Goal: Transaction & Acquisition: Purchase product/service

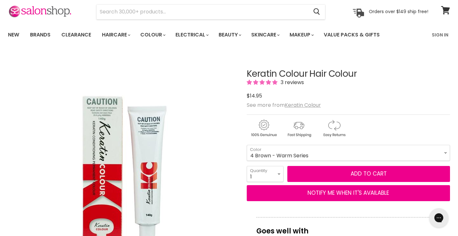
scroll to position [22, 0]
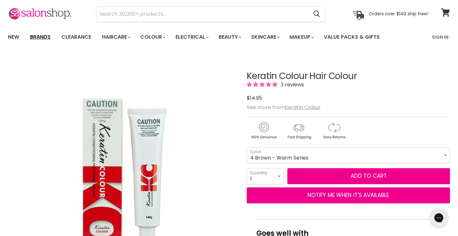
click at [42, 38] on link "Brands" at bounding box center [40, 36] width 30 height 13
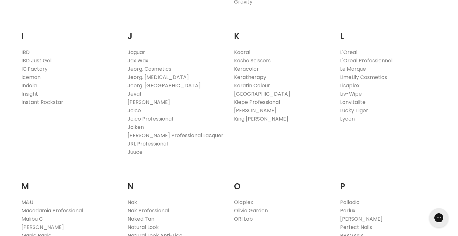
scroll to position [557, 0]
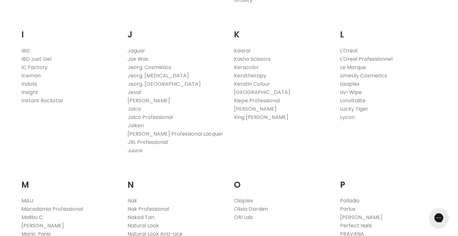
click at [372, 57] on link "L'Oreal Professionnel" at bounding box center [366, 58] width 52 height 7
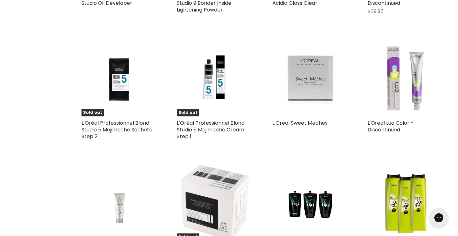
scroll to position [608, 0]
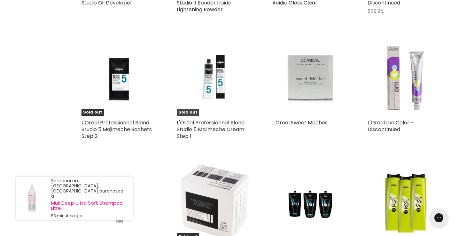
click at [216, 94] on img "Main content" at bounding box center [215, 78] width 76 height 65
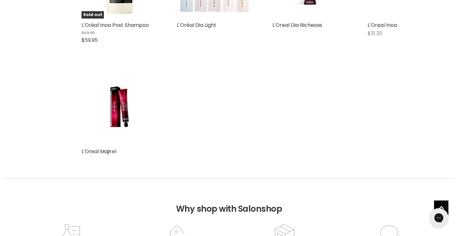
scroll to position [1070, 0]
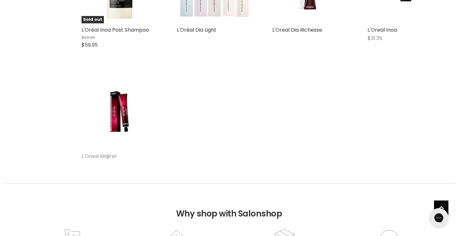
click at [108, 157] on link "L'Oreal Majirel" at bounding box center [98, 155] width 35 height 7
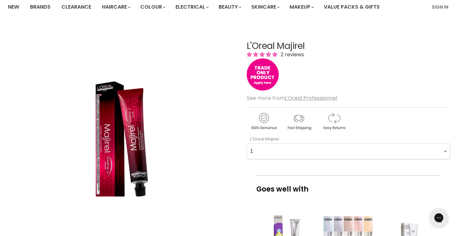
scroll to position [51, 0]
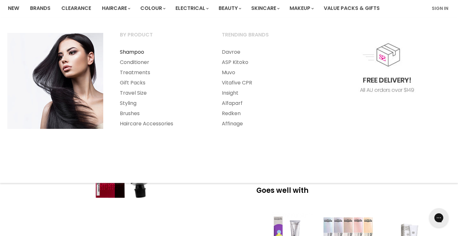
click at [139, 54] on link "Shampoo" at bounding box center [162, 52] width 101 height 10
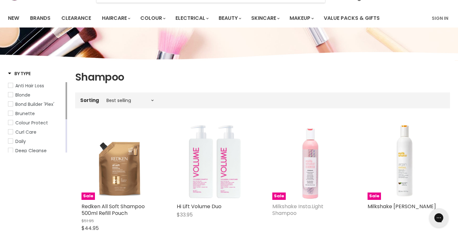
scroll to position [41, 0]
